Goal: Task Accomplishment & Management: Manage account settings

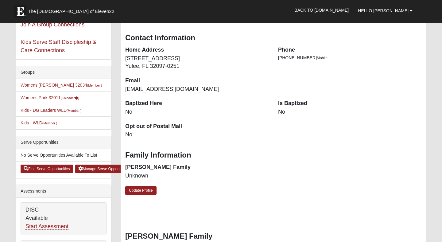
scroll to position [106, 0]
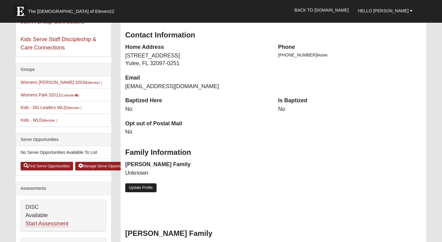
click at [137, 190] on link "Update Profile" at bounding box center [140, 187] width 31 height 9
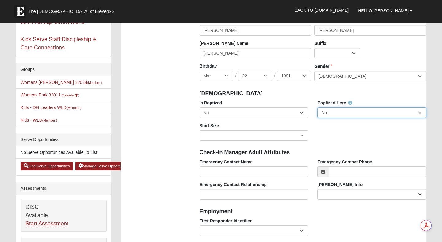
click at [319, 113] on select "No Yes" at bounding box center [371, 112] width 109 height 10
select select "True"
click at [317, 107] on select "No Yes" at bounding box center [371, 112] width 109 height 10
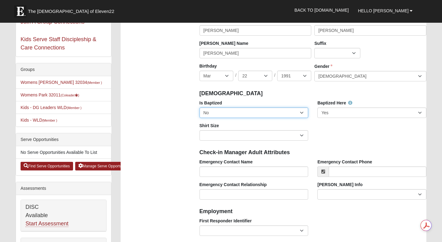
click at [284, 111] on select "No Yes" at bounding box center [254, 112] width 109 height 10
select select "True"
click at [200, 107] on select "No Yes" at bounding box center [254, 112] width 109 height 10
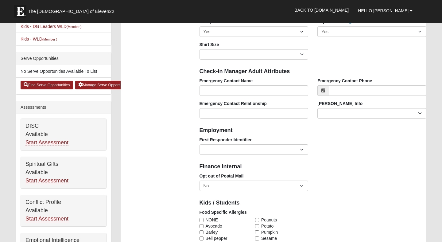
scroll to position [191, 0]
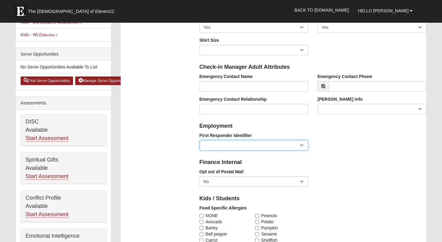
click at [213, 144] on select "EMT | Paramedic | Medical Firefighter | Fire Department Police Officer | Sherif…" at bounding box center [254, 145] width 109 height 10
select select "2493"
click at [200, 140] on select "EMT | Paramedic | Medical Firefighter | Fire Department Police Officer | Sherif…" at bounding box center [254, 145] width 109 height 10
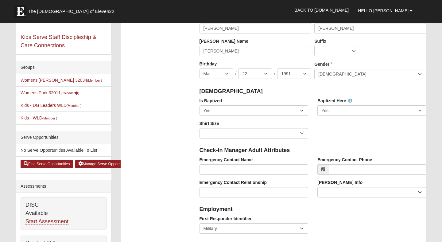
scroll to position [102, 0]
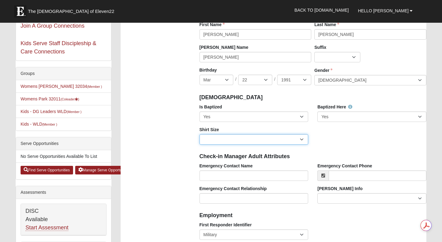
click at [208, 138] on select "Adult Small Adult Medium Adult Large Adult XL Adult XXL Adult 3XL Adult 4XL You…" at bounding box center [254, 139] width 109 height 10
select select "Adult Medium"
click at [200, 134] on select "Adult Small Adult Medium Adult Large Adult XL Adult XXL Adult 3XL Adult 4XL You…" at bounding box center [254, 139] width 109 height 10
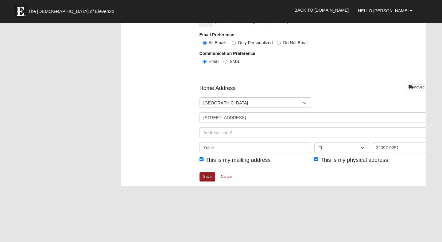
scroll to position [712, 0]
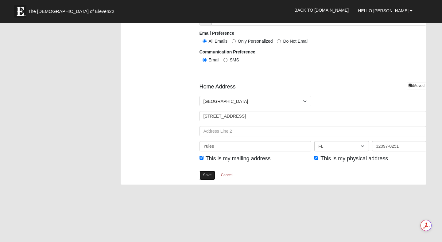
click at [204, 174] on link "Save" at bounding box center [208, 175] width 16 height 9
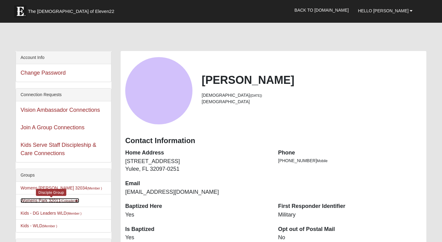
click at [49, 202] on link "Womens Park 32011 (Coleader )" at bounding box center [50, 200] width 59 height 5
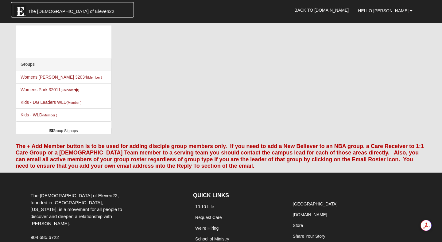
click at [18, 13] on img at bounding box center [20, 11] width 12 height 12
